Goal: Communication & Community: Answer question/provide support

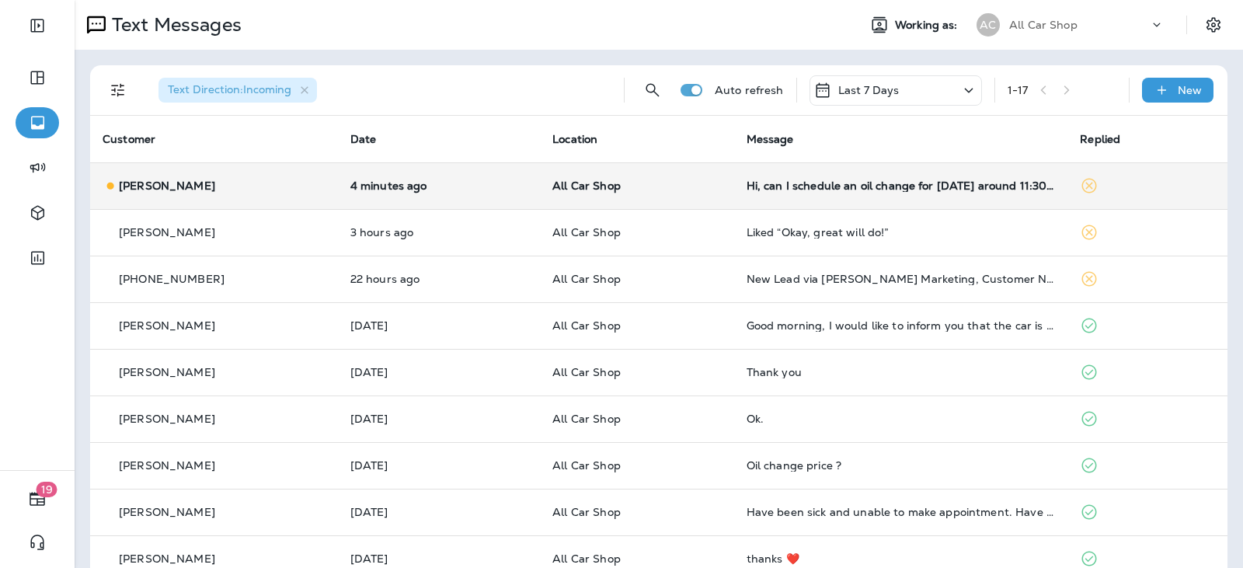
click at [965, 196] on td "Hi, can I schedule an oil change for Friday around 11:30 or 12:00 ?" at bounding box center [901, 185] width 334 height 47
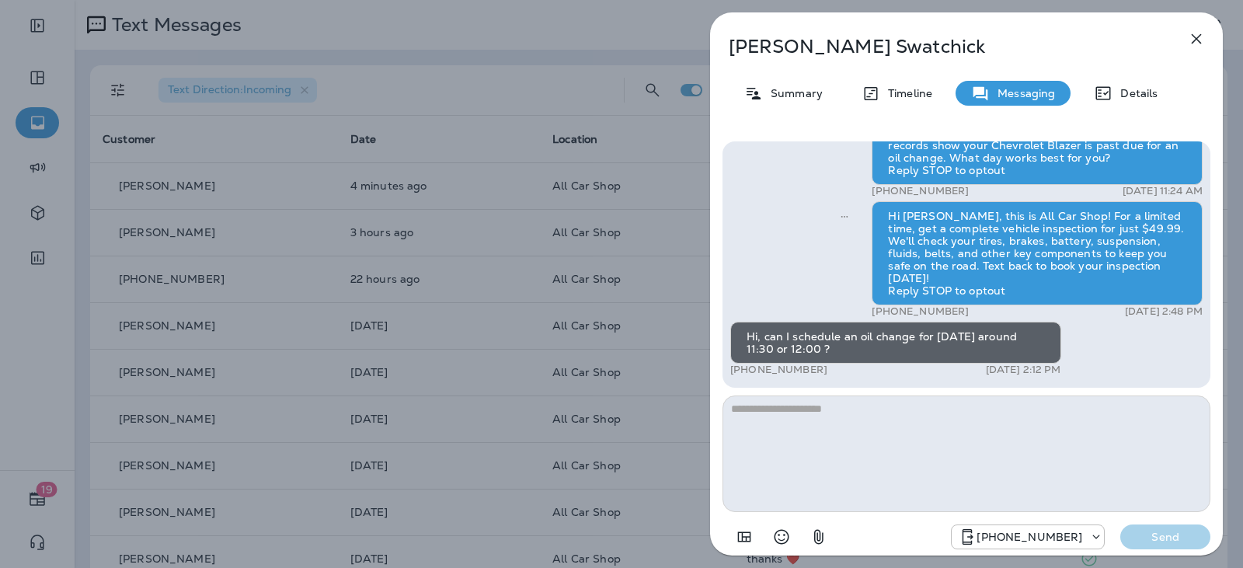
click at [1190, 39] on icon "button" at bounding box center [1196, 39] width 19 height 19
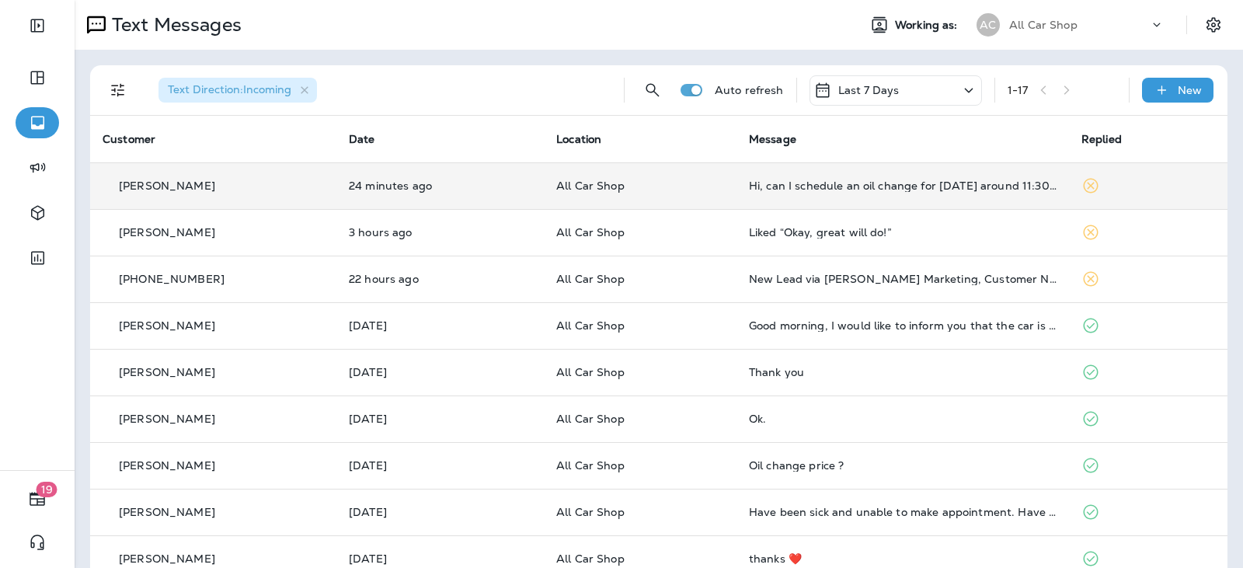
click at [777, 183] on div "Hi, can I schedule an oil change for Friday around 11:30 or 12:00 ?" at bounding box center [903, 185] width 308 height 12
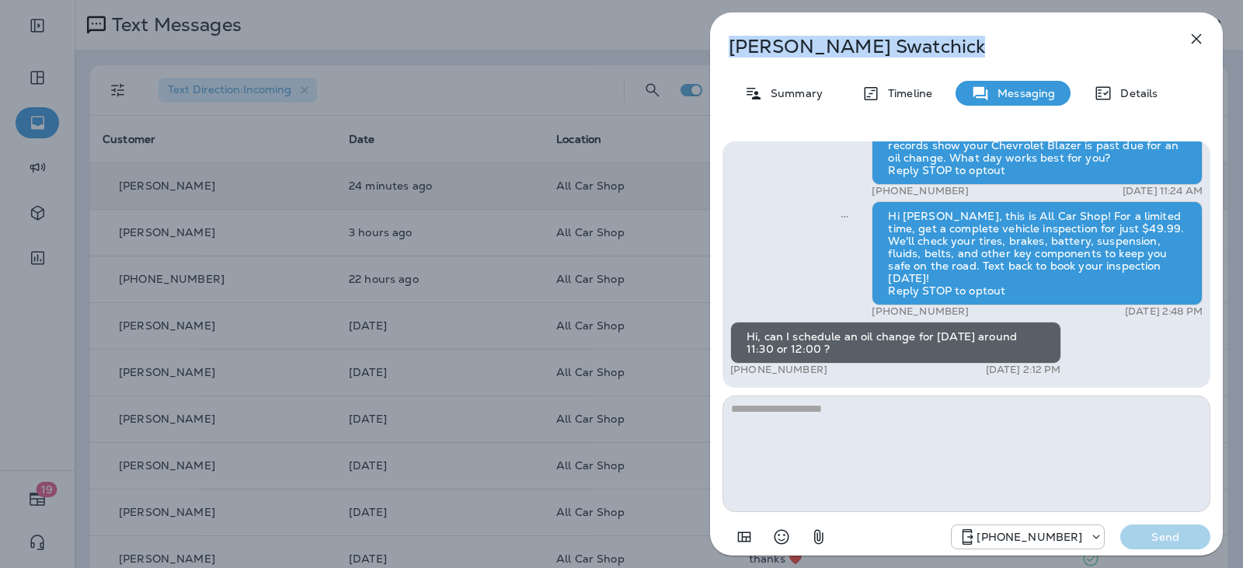
drag, startPoint x: 887, startPoint y: 58, endPoint x: 731, endPoint y: 61, distance: 156.2
click at [731, 61] on div "Curt Swatchick Summary Timeline Messaging Details Hi Curt, this is Jose from Al…" at bounding box center [966, 288] width 513 height 552
copy p "Curt Swatchick"
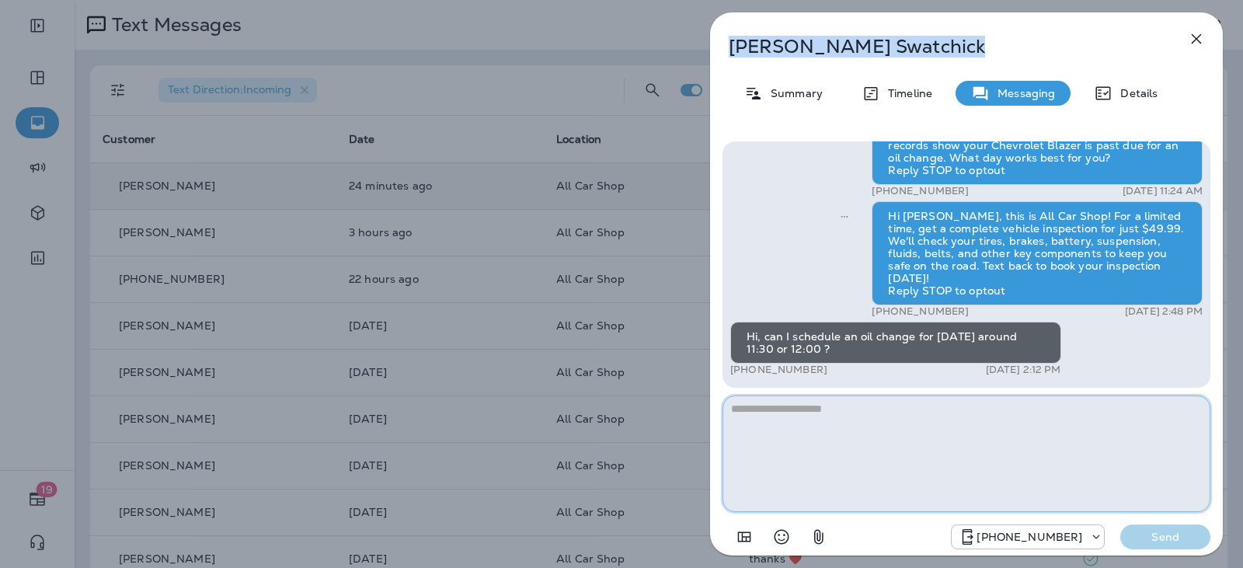
click at [820, 447] on textarea at bounding box center [967, 453] width 488 height 117
click at [825, 441] on textarea at bounding box center [967, 453] width 488 height 117
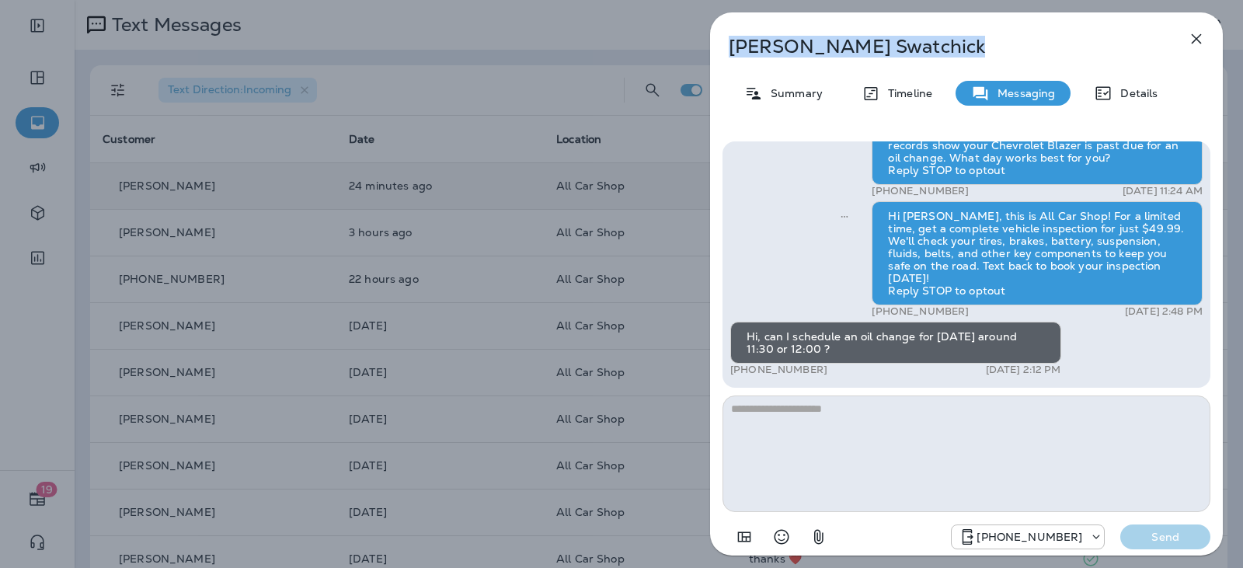
drag, startPoint x: 806, startPoint y: 42, endPoint x: 739, endPoint y: 40, distance: 67.6
click at [734, 40] on p "Curt Swatchick" at bounding box center [941, 47] width 424 height 22
copy p "Curt Swatchick"
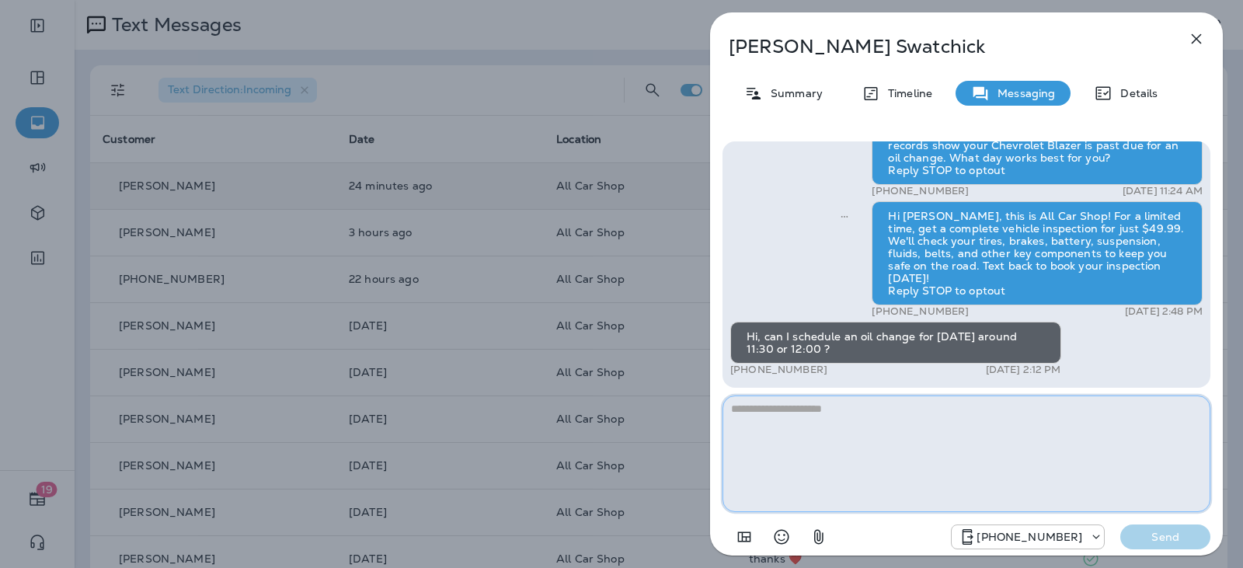
click at [944, 407] on textarea at bounding box center [967, 453] width 488 height 117
type textarea "**********"
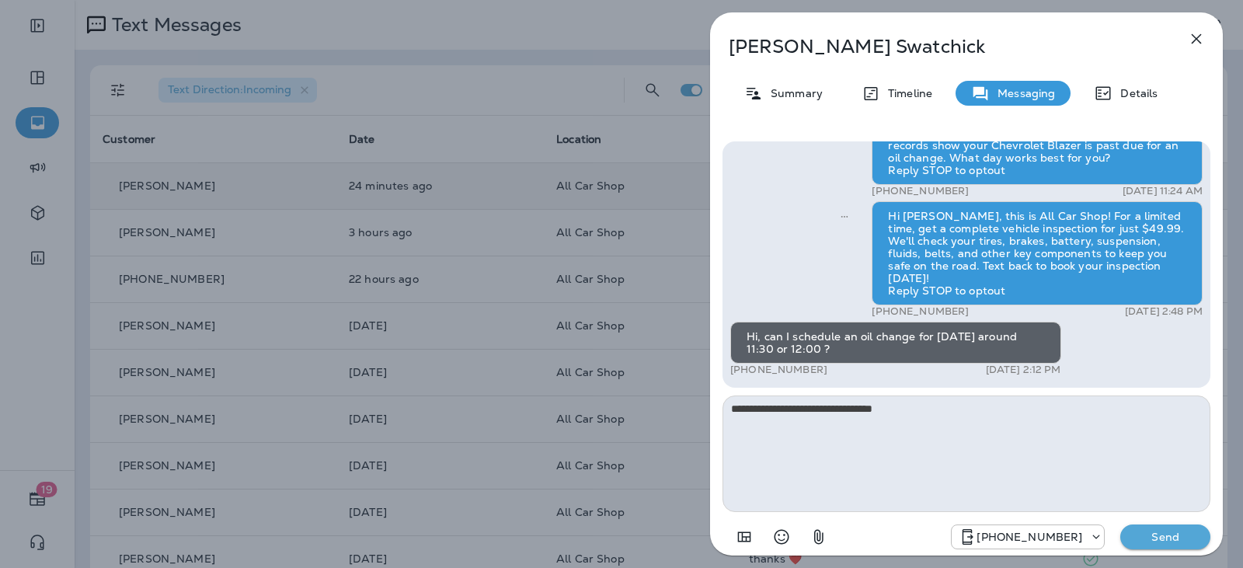
click at [1176, 540] on p "Send" at bounding box center [1165, 537] width 65 height 14
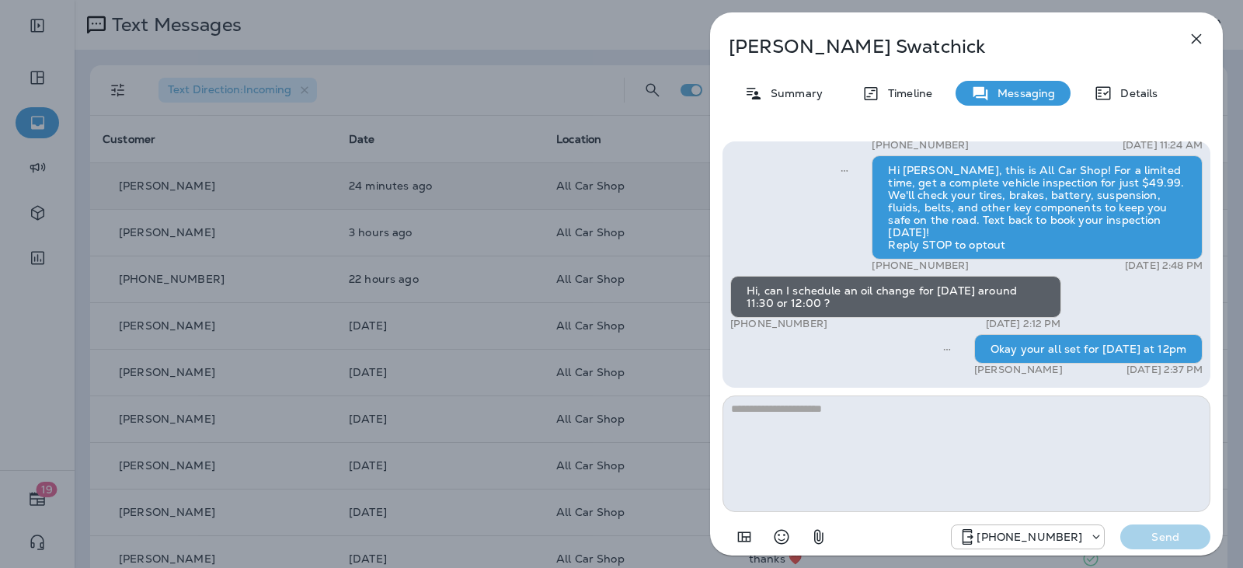
click at [1193, 44] on icon "button" at bounding box center [1196, 39] width 19 height 19
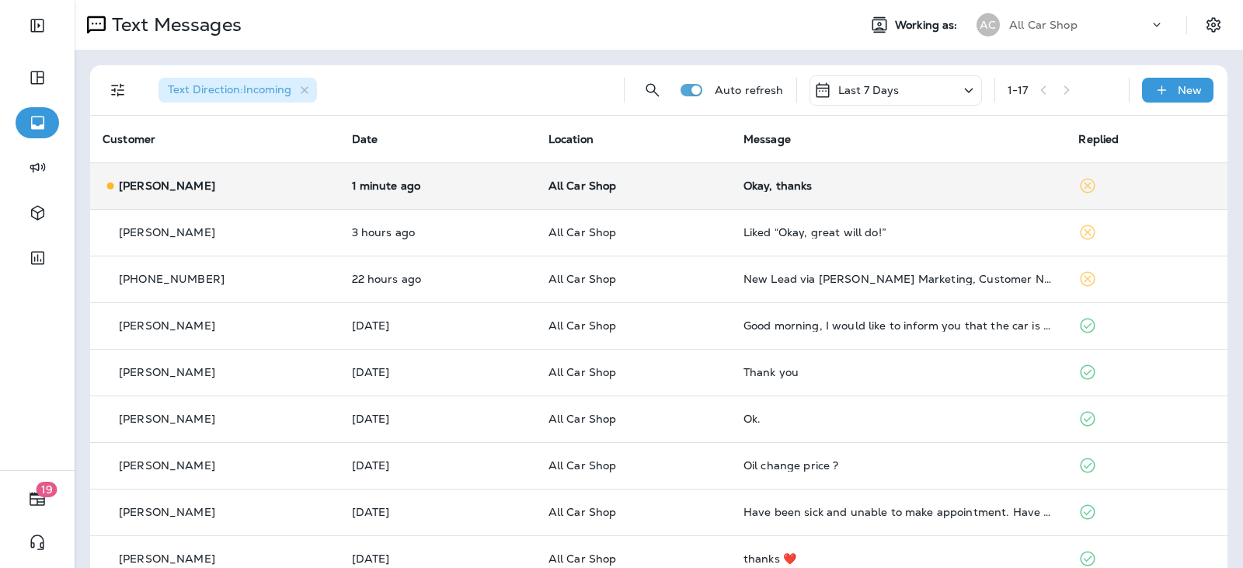
click at [851, 169] on td "Okay, thanks" at bounding box center [899, 185] width 336 height 47
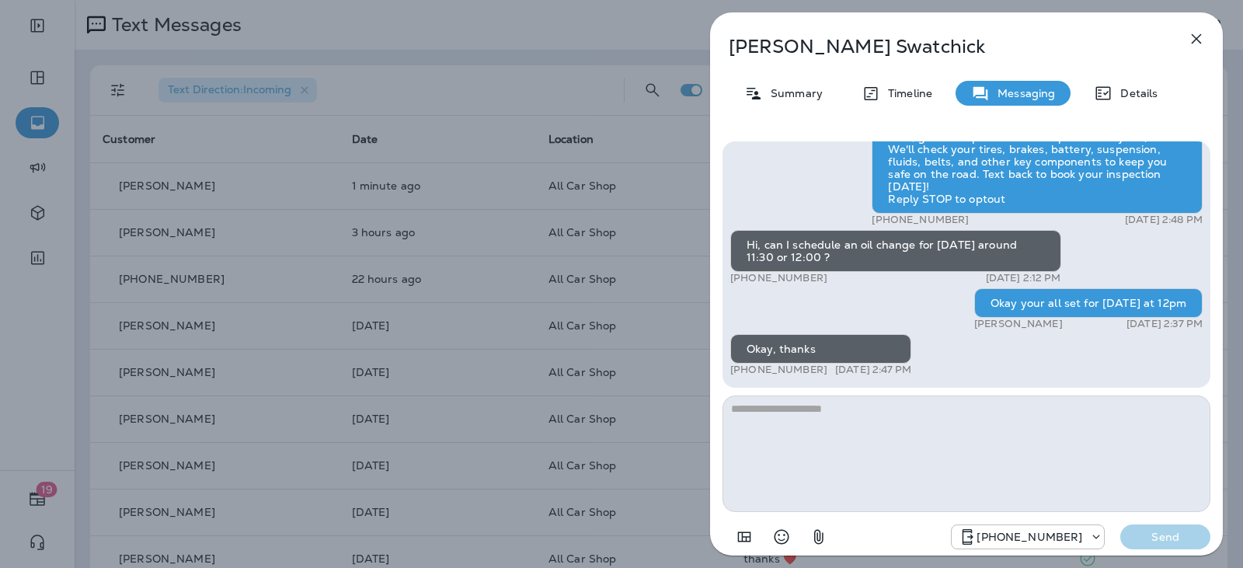
click at [835, 408] on textarea at bounding box center [967, 453] width 488 height 117
type textarea "**********"
click at [1171, 534] on p "Send" at bounding box center [1165, 537] width 65 height 14
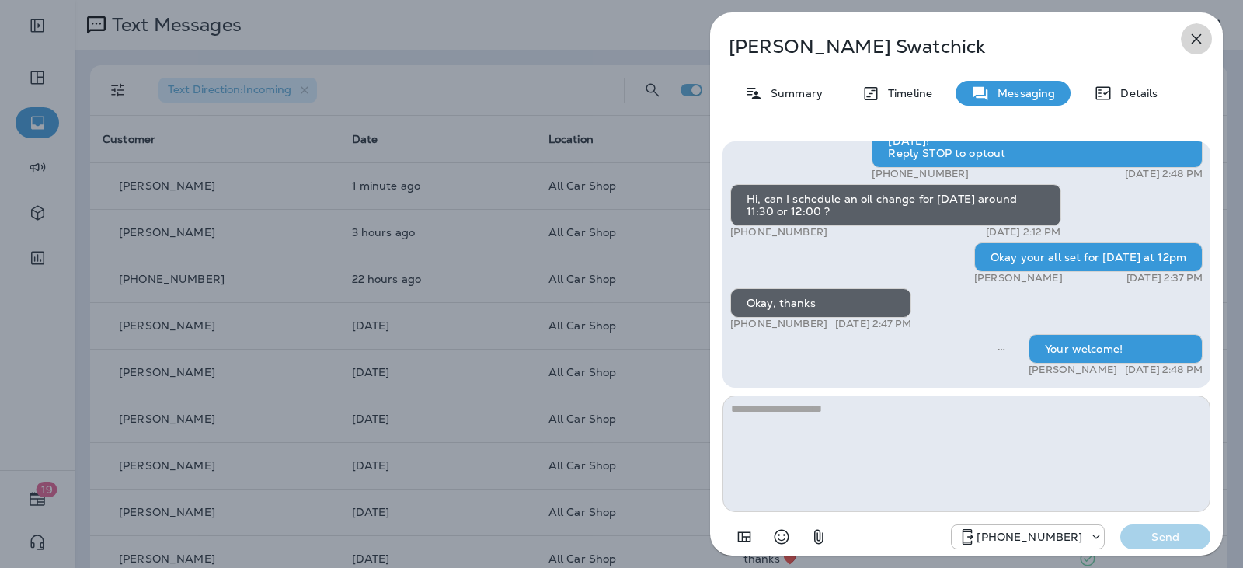
click at [1197, 40] on icon "button" at bounding box center [1196, 39] width 19 height 19
